Goal: Task Accomplishment & Management: Complete application form

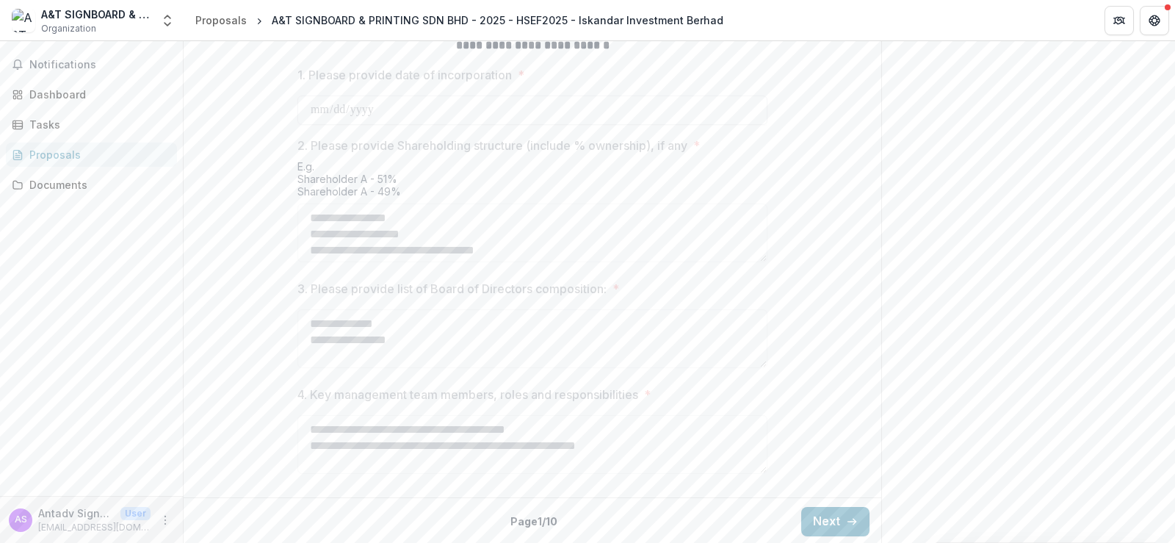
scroll to position [718, 0]
click at [821, 518] on button "Next" at bounding box center [835, 519] width 68 height 29
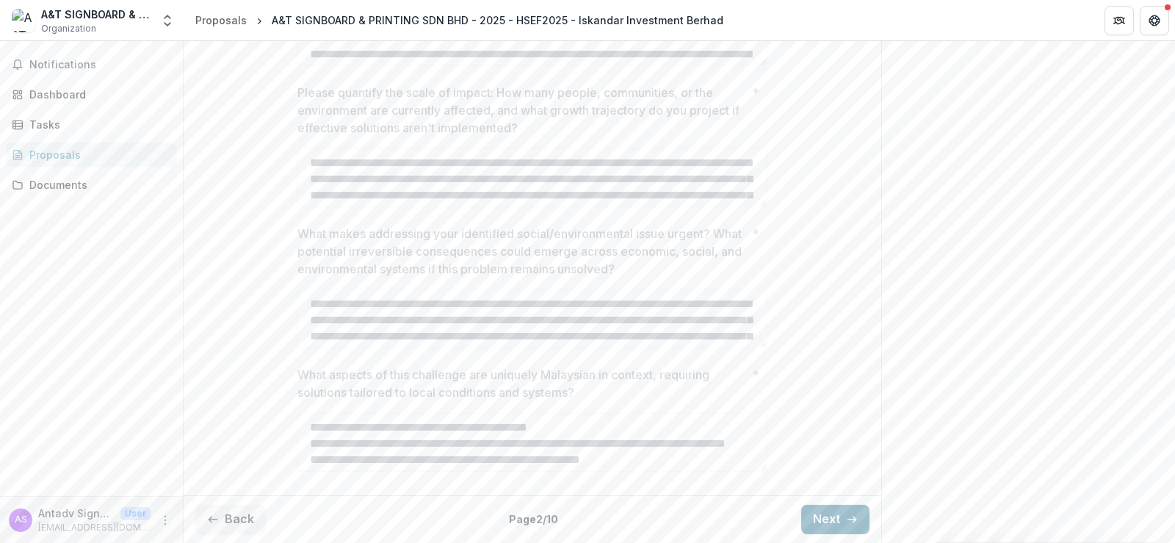
click at [821, 518] on button "Next" at bounding box center [835, 519] width 68 height 29
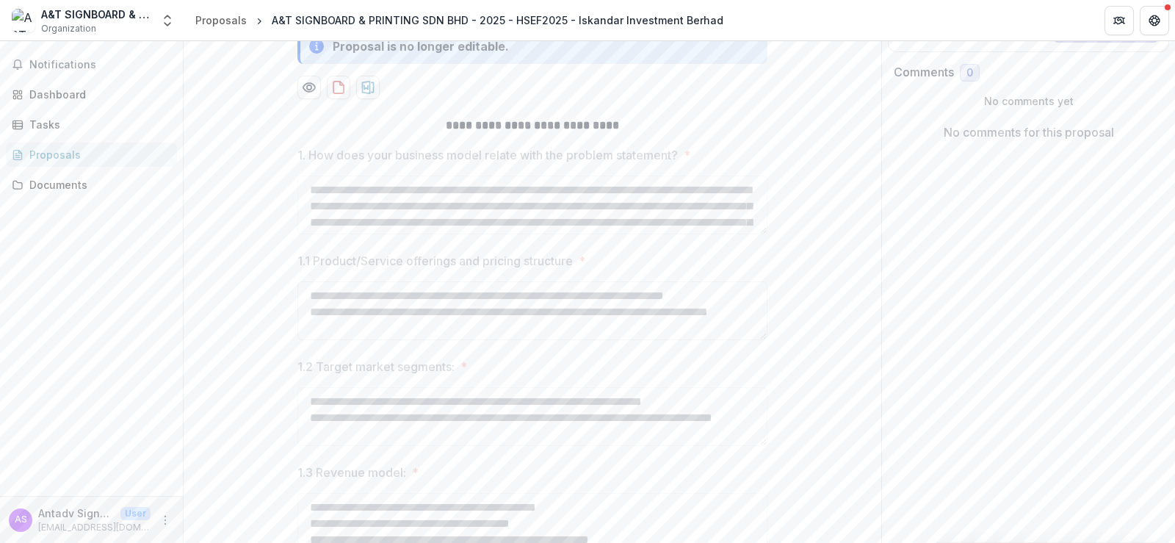
scroll to position [3, 0]
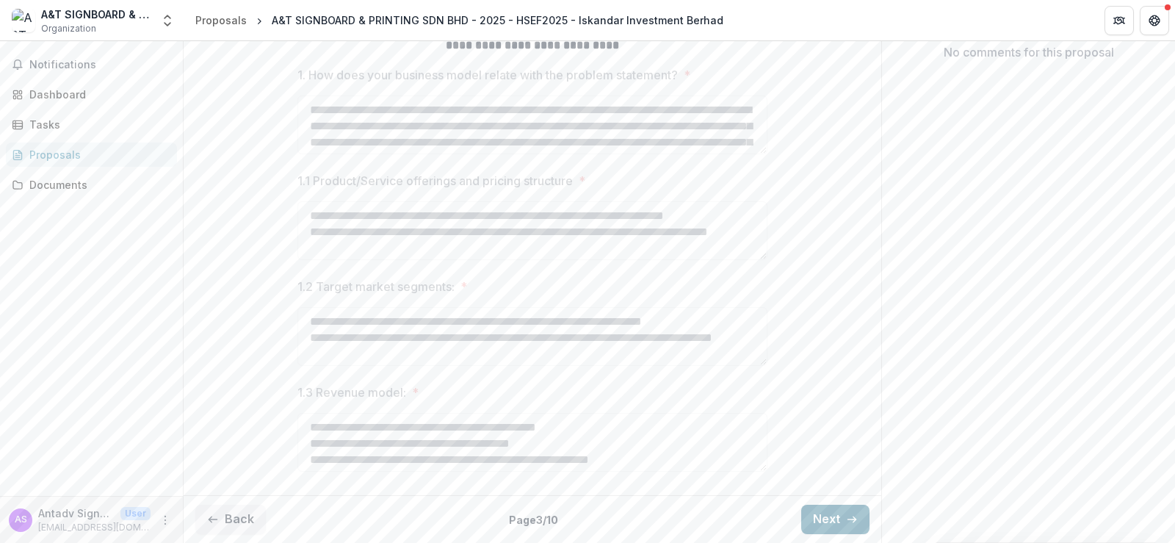
click at [811, 510] on button "Next" at bounding box center [835, 519] width 68 height 29
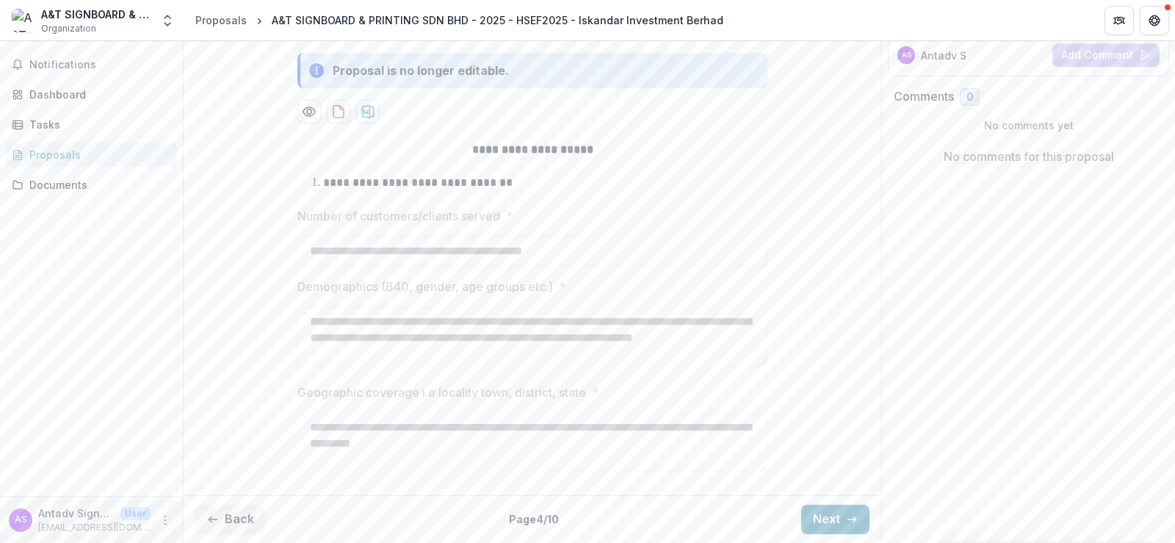
scroll to position [278, 0]
click at [827, 515] on button "Next" at bounding box center [835, 519] width 68 height 29
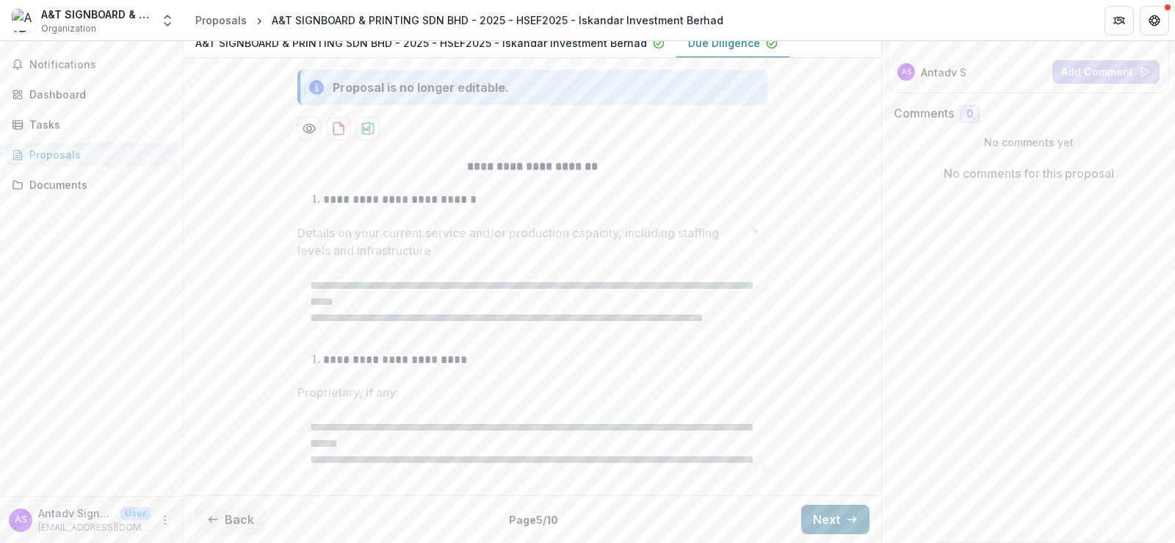
scroll to position [262, 0]
click at [827, 515] on button "Next" at bounding box center [835, 519] width 68 height 29
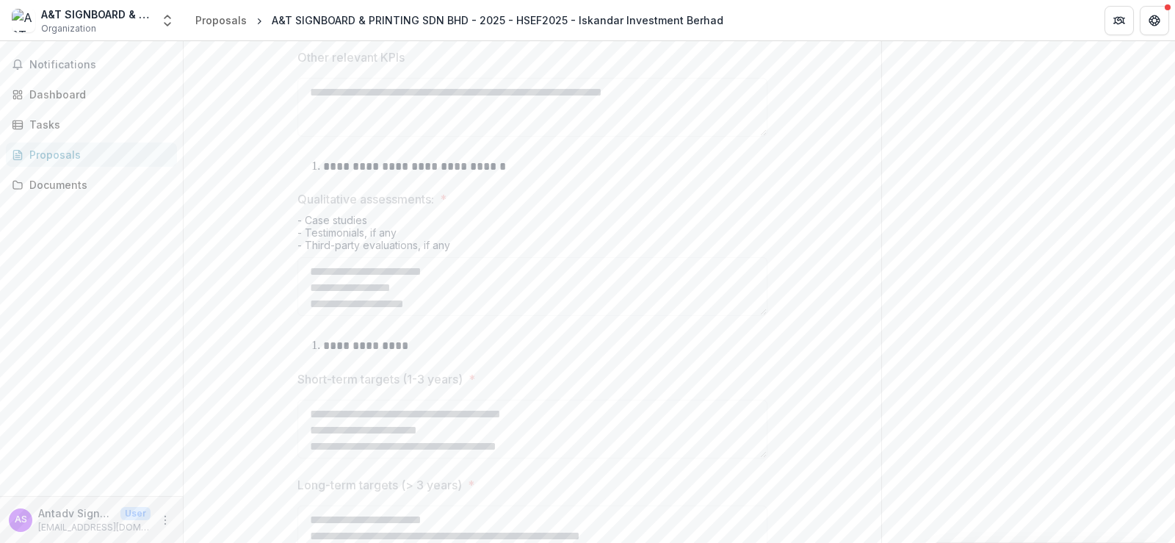
scroll to position [624, 0]
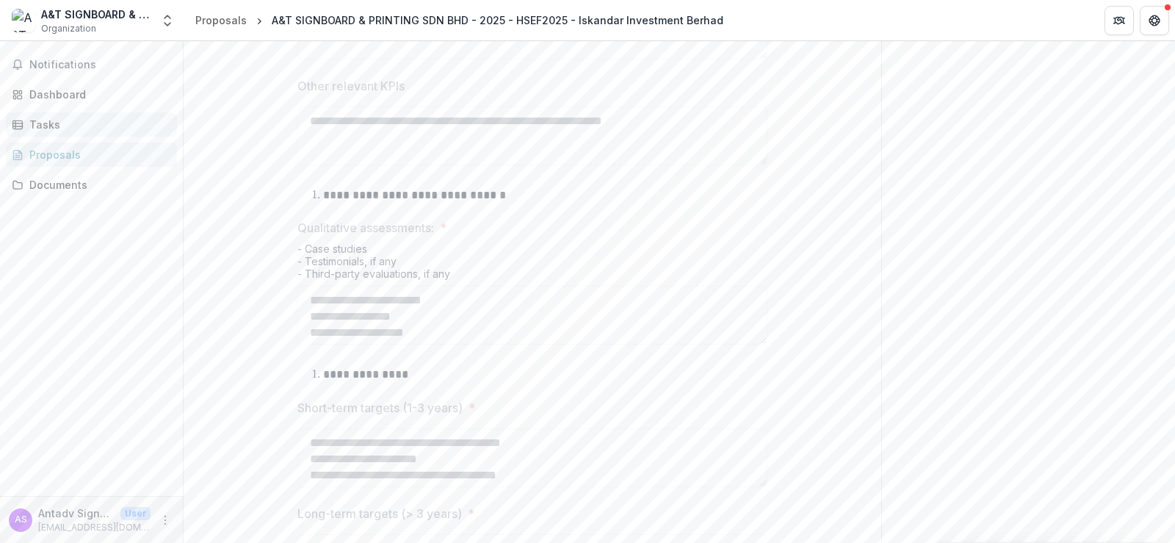
click at [66, 125] on div "Tasks" at bounding box center [97, 124] width 136 height 15
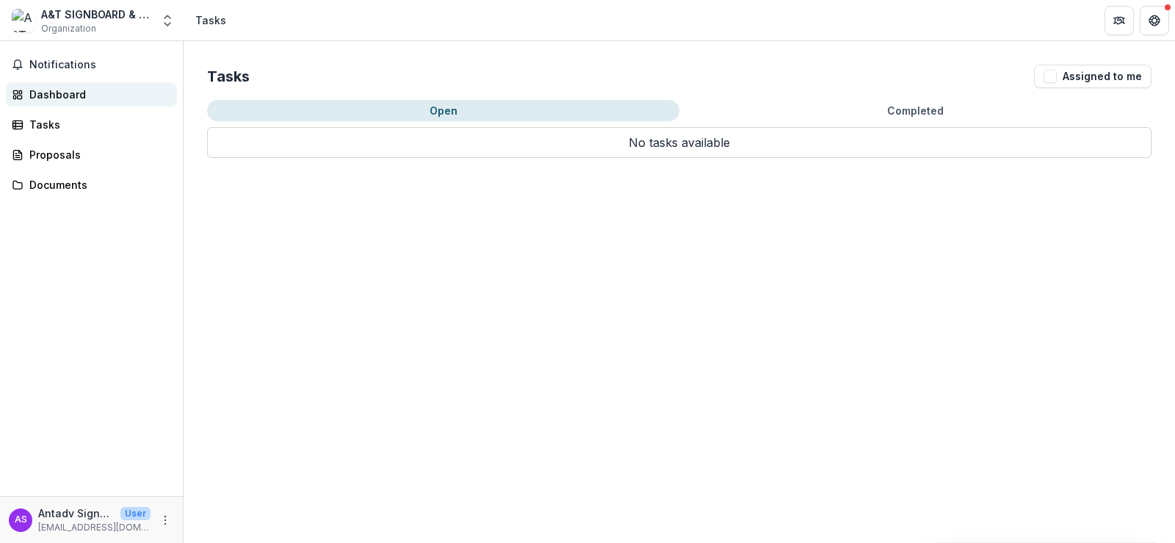
click at [66, 90] on div "Dashboard" at bounding box center [97, 94] width 136 height 15
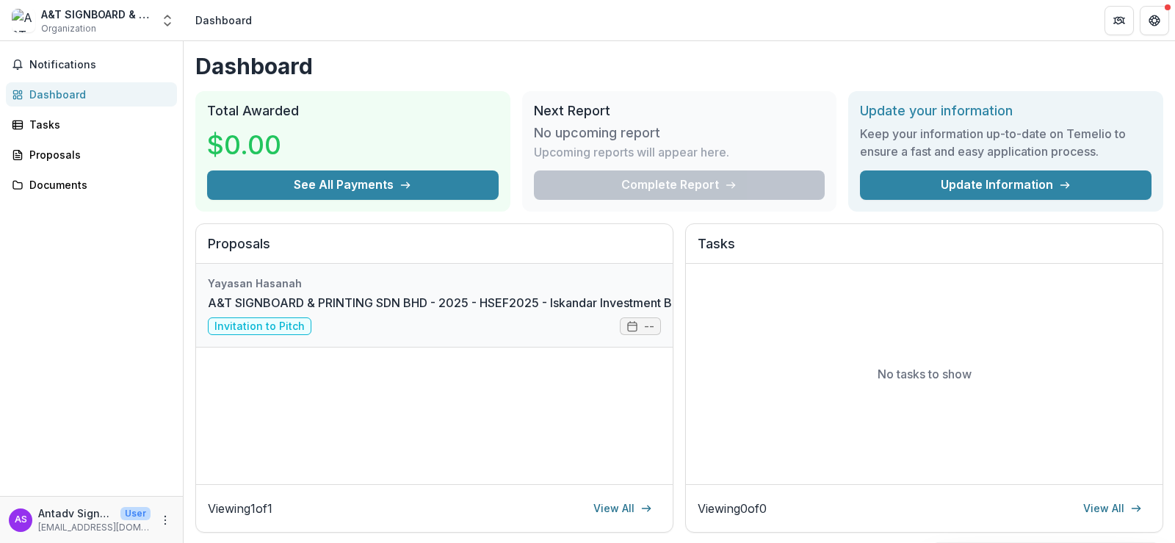
click at [394, 311] on link "A&T SIGNBOARD & PRINTING SDN BHD - 2025 - HSEF2025 - Iskandar Investment Berhad" at bounding box center [456, 303] width 497 height 18
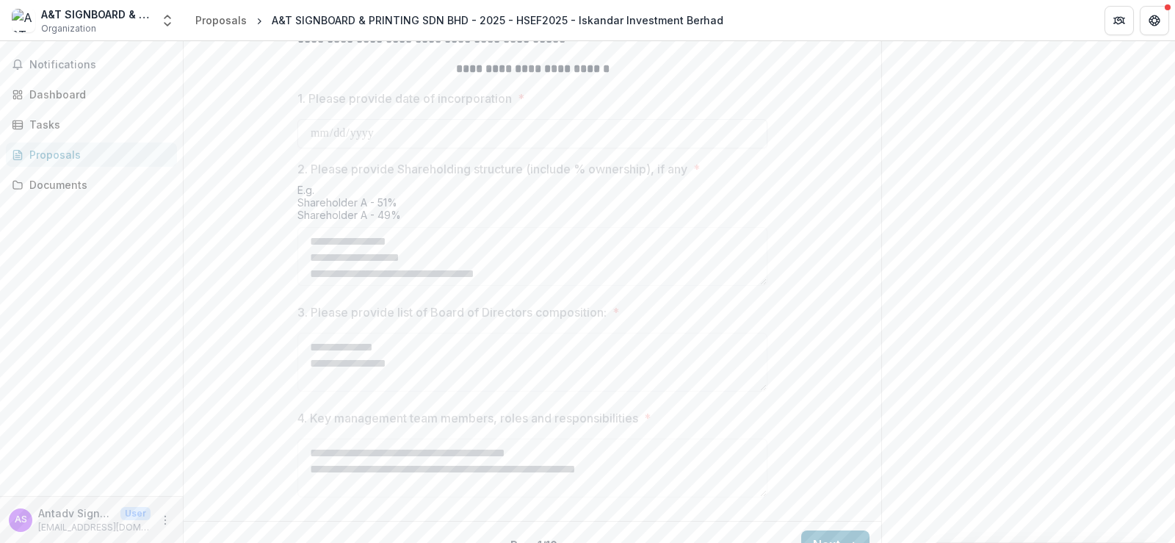
scroll to position [661, 0]
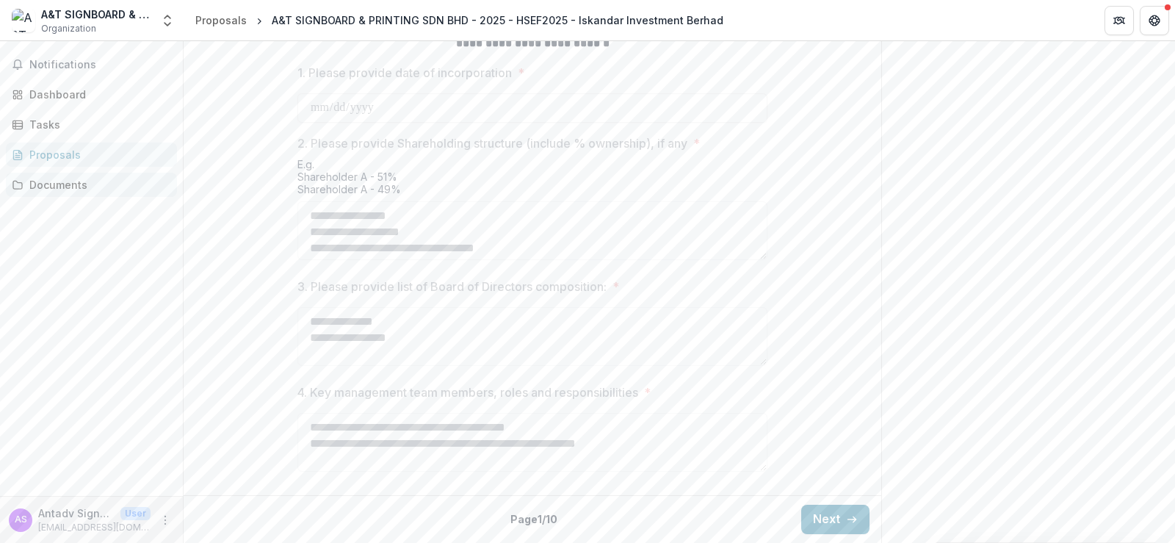
click at [72, 187] on div "Documents" at bounding box center [97, 184] width 136 height 15
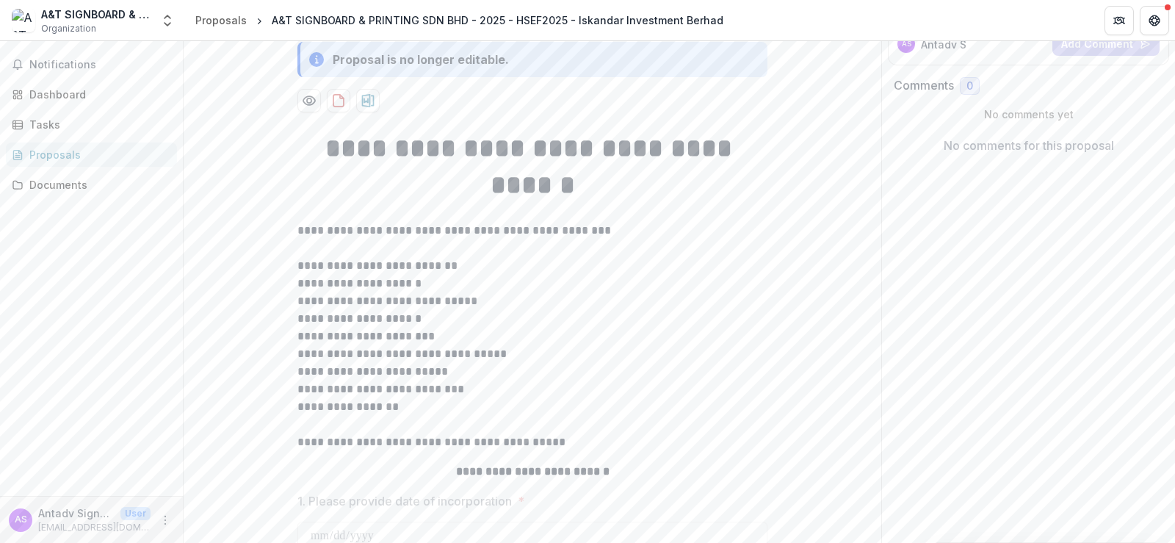
scroll to position [73, 0]
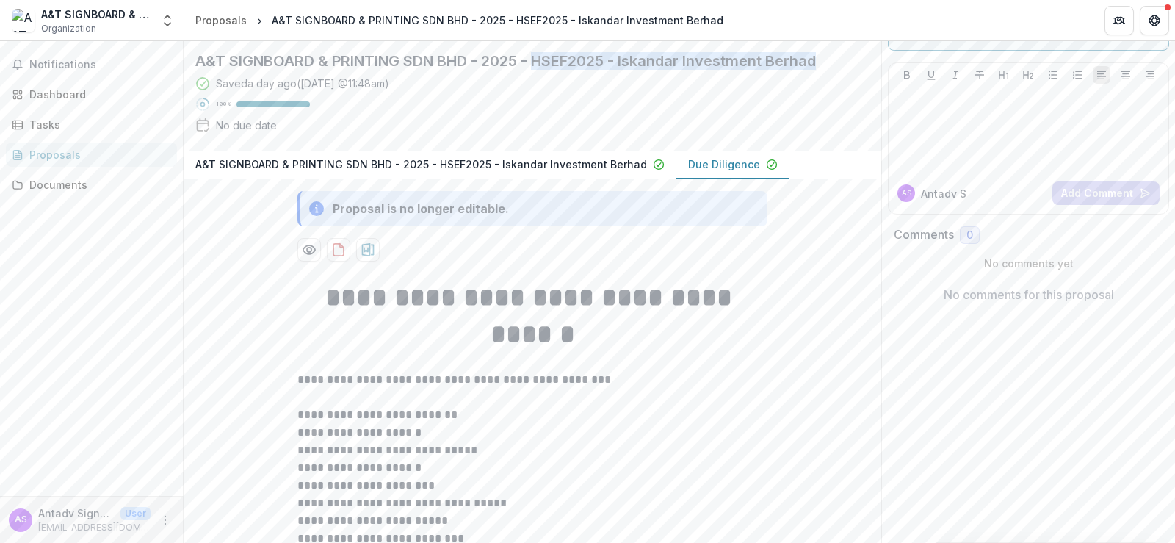
drag, startPoint x: 829, startPoint y: 129, endPoint x: 542, endPoint y: 115, distance: 286.8
click at [542, 115] on div "A&T SIGNBOARD & PRINTING SDN BHD - 2025 - HSEF2025 - Iskandar Investment Berhad…" at bounding box center [521, 95] width 674 height 110
copy h2 "HSEF2025 - Iskandar Investment Berhad"
